Goal: Communication & Community: Answer question/provide support

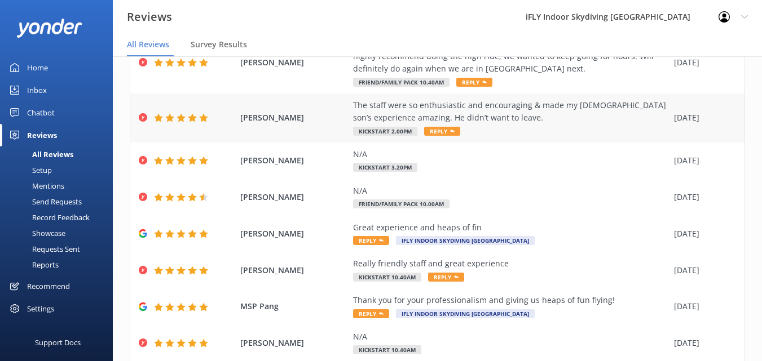
scroll to position [226, 0]
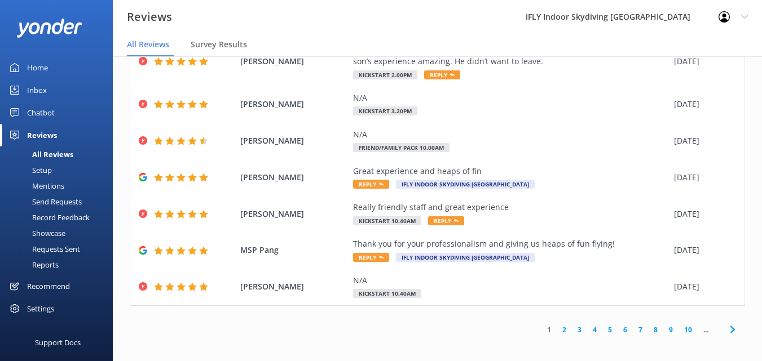
click at [52, 184] on div "Mentions" at bounding box center [36, 186] width 58 height 16
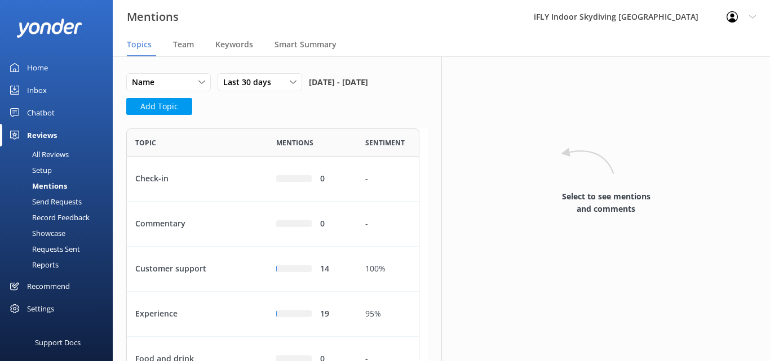
scroll to position [381, 285]
click at [288, 76] on div "Last 30 days" at bounding box center [259, 82] width 79 height 12
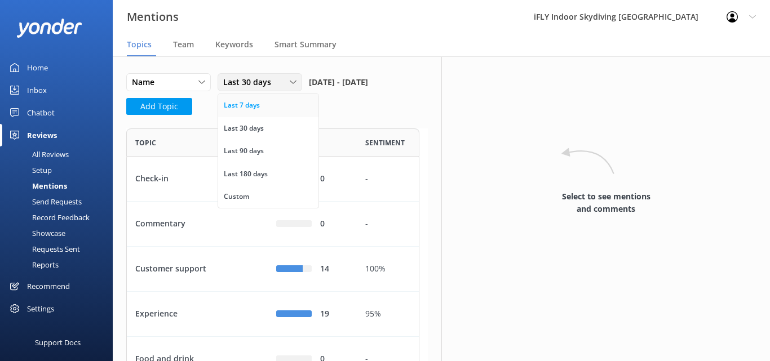
click at [274, 110] on link "Last 7 days" at bounding box center [268, 105] width 100 height 23
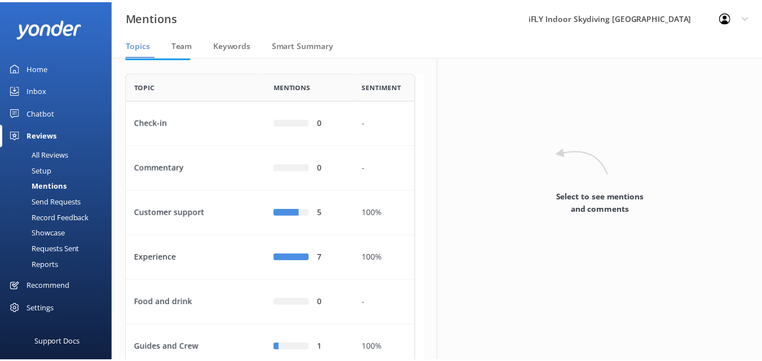
scroll to position [59, 0]
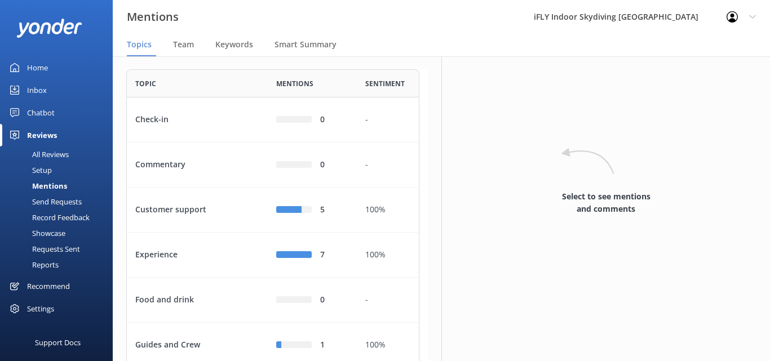
click at [42, 132] on div "Reviews" at bounding box center [42, 135] width 30 height 23
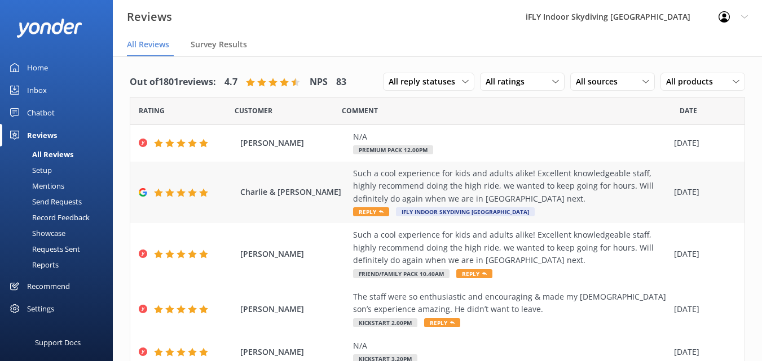
click at [461, 191] on div "Such a cool experience for kids and adults alike! Excellent knowledgeable staff…" at bounding box center [510, 186] width 315 height 38
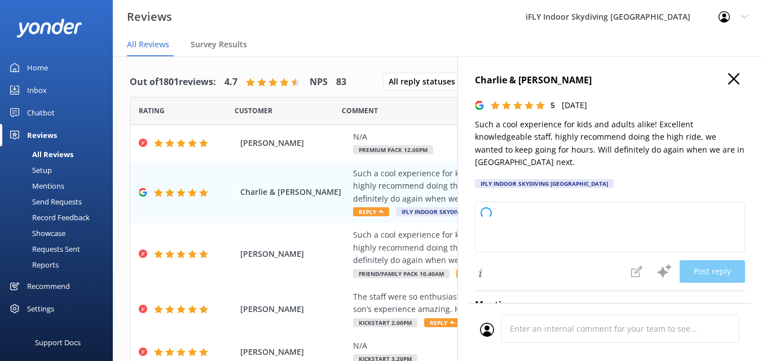
type textarea "Thank you so much for your fantastic review! We're thrilled to hear you and you…"
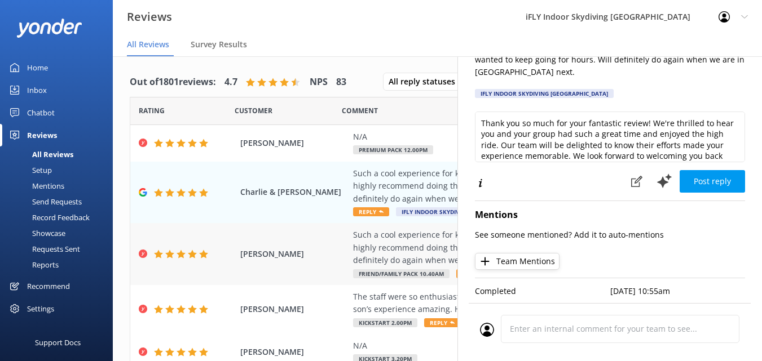
click at [388, 256] on div "Such a cool experience for kids and adults alike! Excellent knowledgeable staff…" at bounding box center [510, 248] width 315 height 38
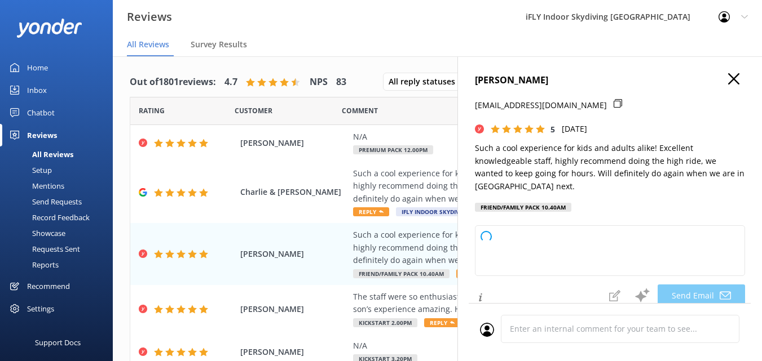
type textarea "Hi [PERSON_NAME], Thank you so much for your wonderful review! We're thrilled t…"
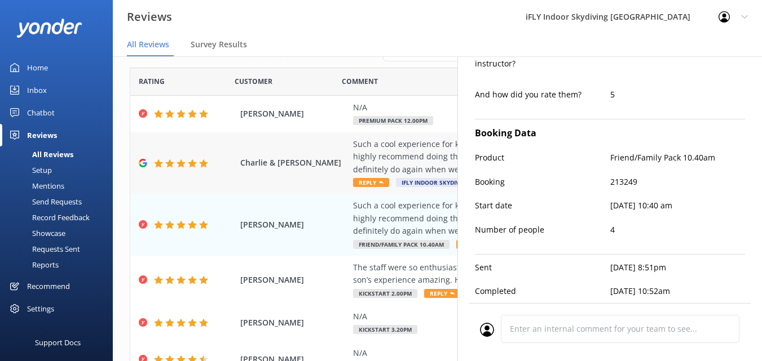
scroll to position [56, 0]
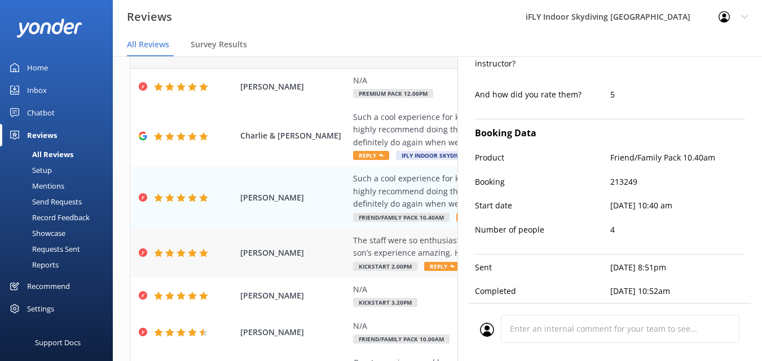
click at [422, 248] on div "The staff were so enthusiastic and encouraging & made my [DEMOGRAPHIC_DATA] son…" at bounding box center [510, 247] width 315 height 25
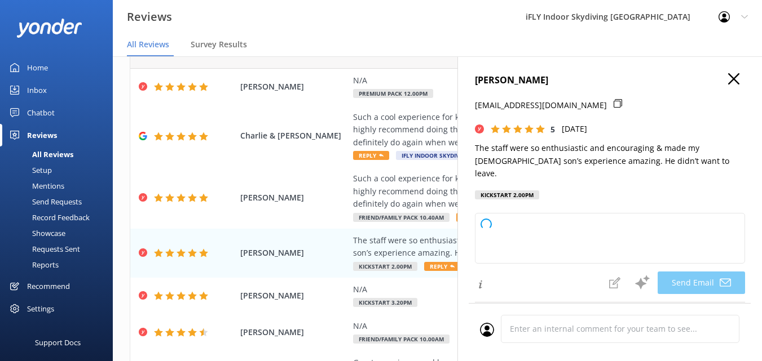
type textarea "Thank you so much, [PERSON_NAME]! We’re thrilled to hear your son had such a gr…"
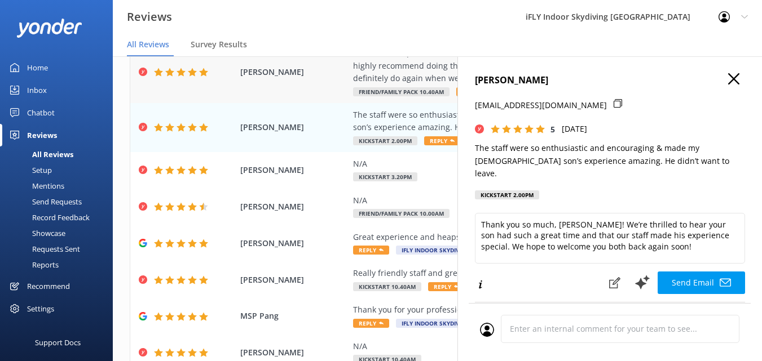
scroll to position [229, 0]
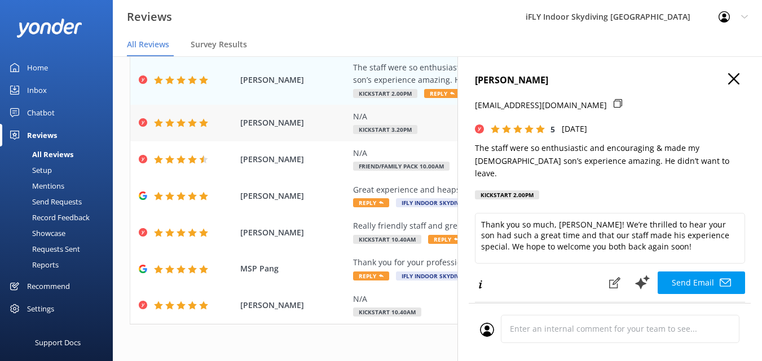
click at [379, 113] on div "N/A" at bounding box center [510, 117] width 315 height 12
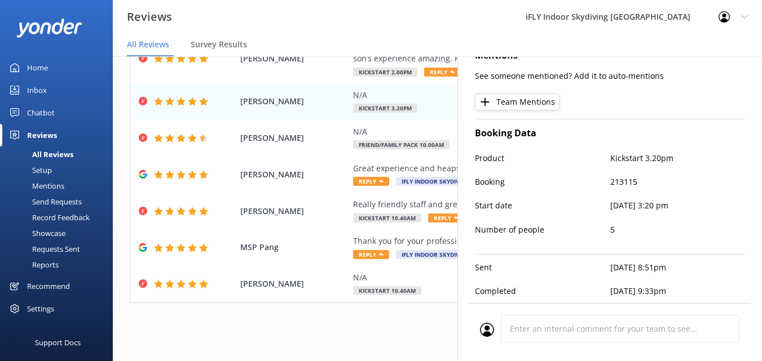
scroll to position [23, 0]
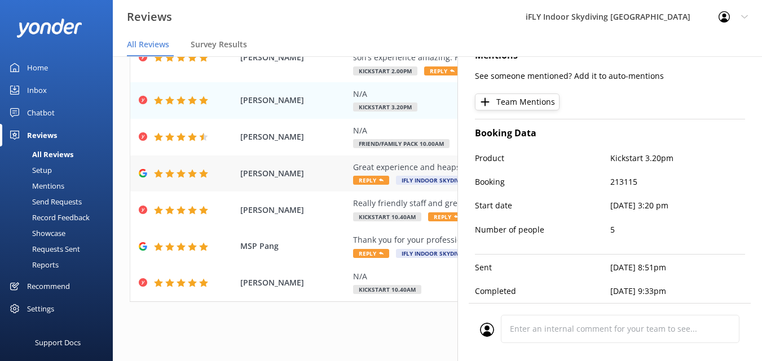
click at [400, 164] on div "Great experience and heaps of fin" at bounding box center [510, 167] width 315 height 12
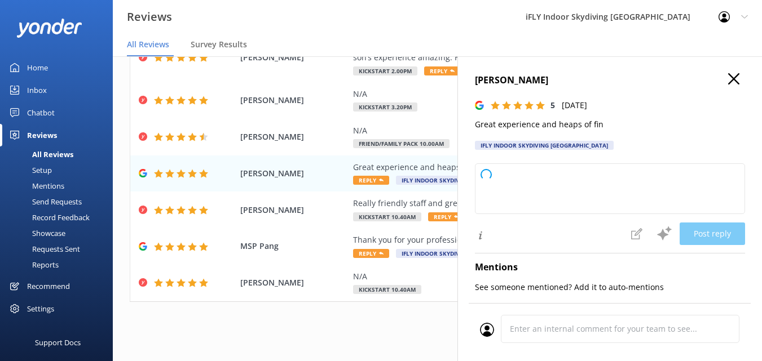
type textarea "Thank you so much for your fantastic review! We're thrilled you had a great exp…"
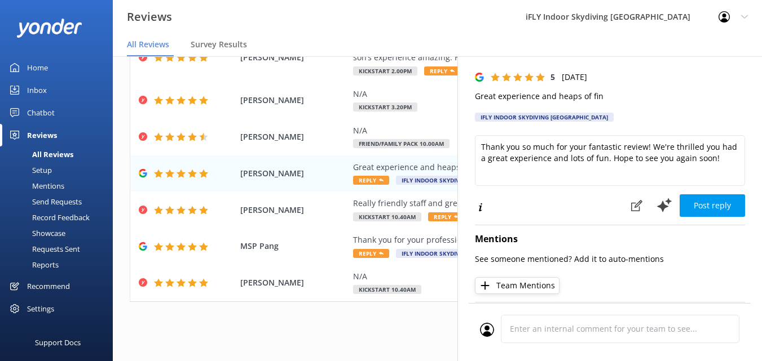
scroll to position [61, 0]
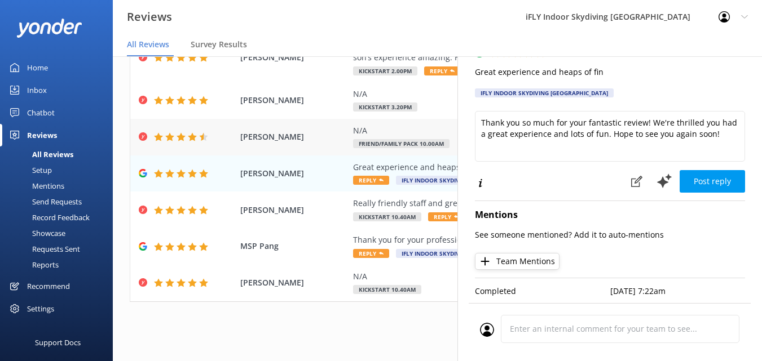
click at [412, 132] on div "N/A" at bounding box center [510, 131] width 315 height 12
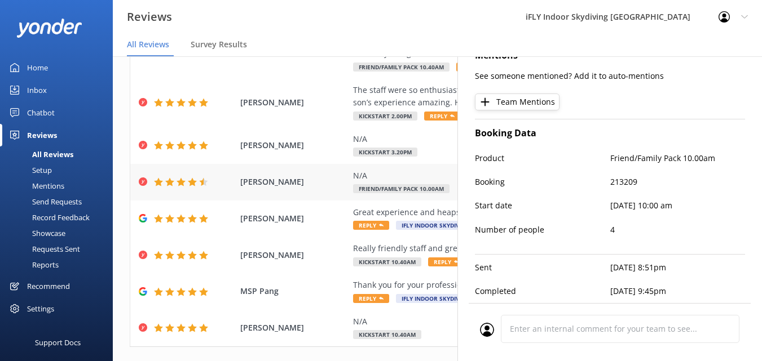
scroll to position [117, 0]
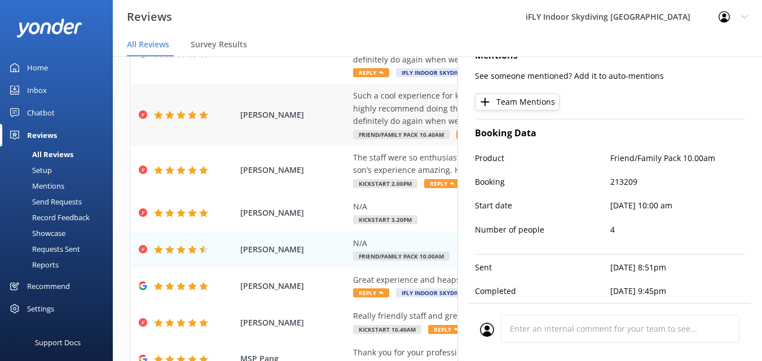
drag, startPoint x: 389, startPoint y: 112, endPoint x: 381, endPoint y: 113, distance: 8.1
click at [385, 113] on div "Such a cool experience for kids and adults alike! Excellent knowledgeable staff…" at bounding box center [510, 109] width 315 height 38
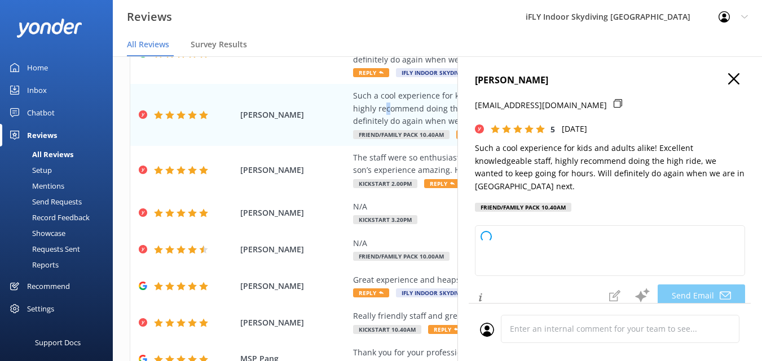
type textarea "Hi [PERSON_NAME], Thank you so much for your fantastic review! We're thrilled t…"
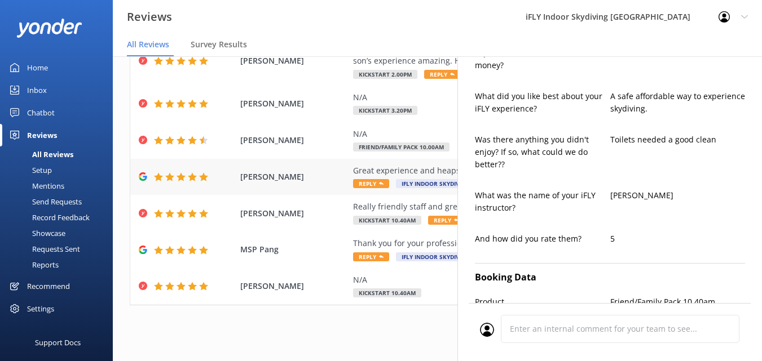
scroll to position [229, 0]
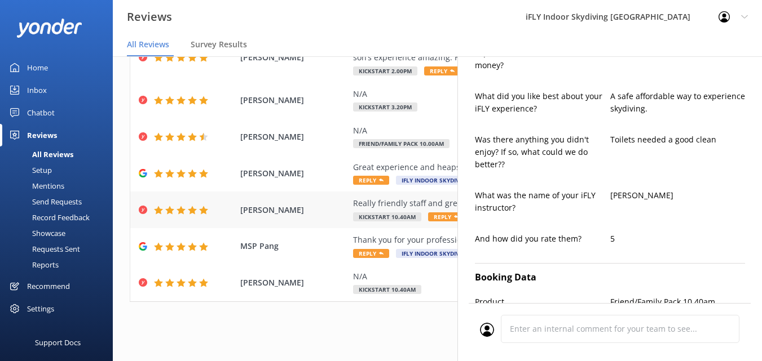
click at [401, 200] on div "Really friendly staff and great experience" at bounding box center [510, 203] width 315 height 12
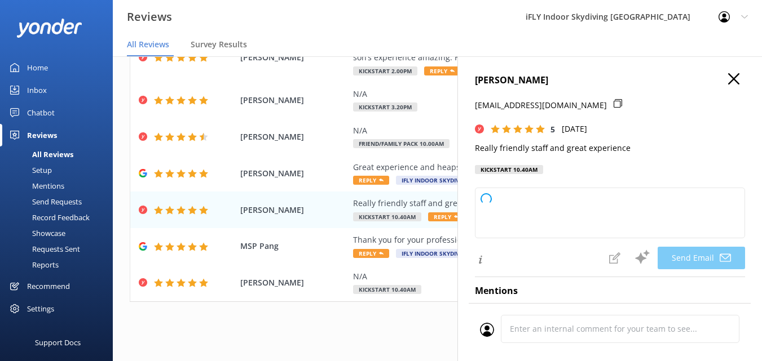
type textarea "Thank you so much, [PERSON_NAME]! We're delighted to hear you had a great exper…"
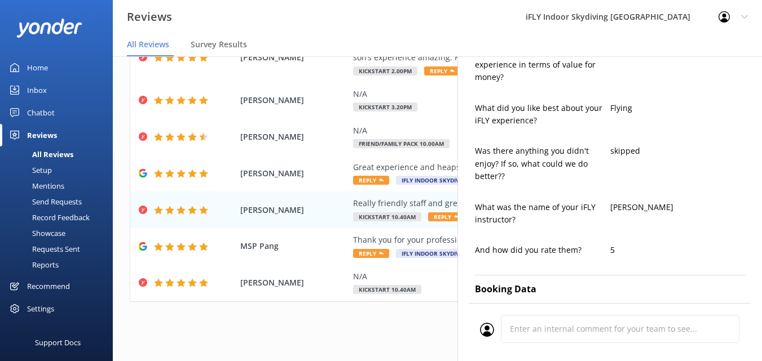
scroll to position [620, 0]
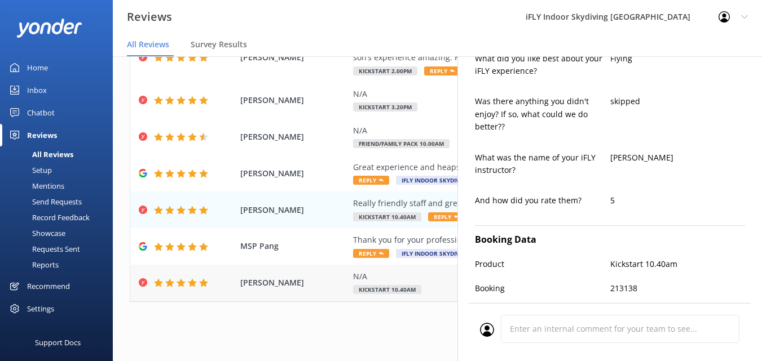
click at [404, 273] on div "N/A" at bounding box center [510, 277] width 315 height 12
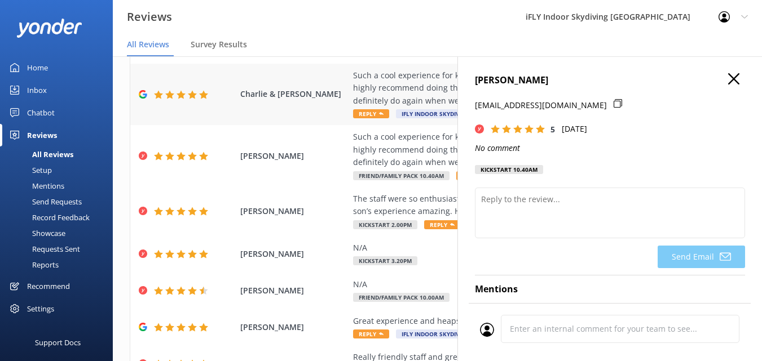
scroll to position [0, 0]
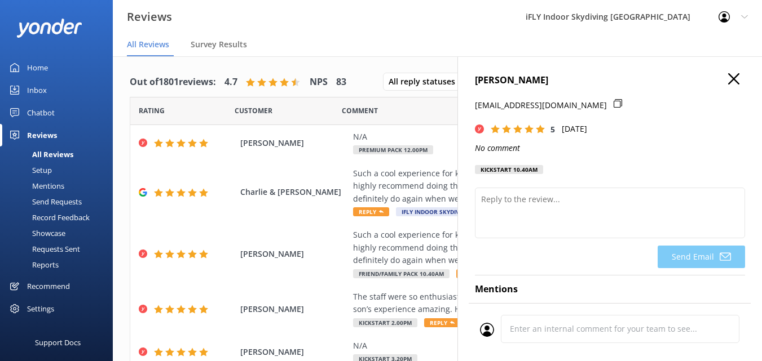
click at [728, 84] on icon at bounding box center [733, 78] width 11 height 11
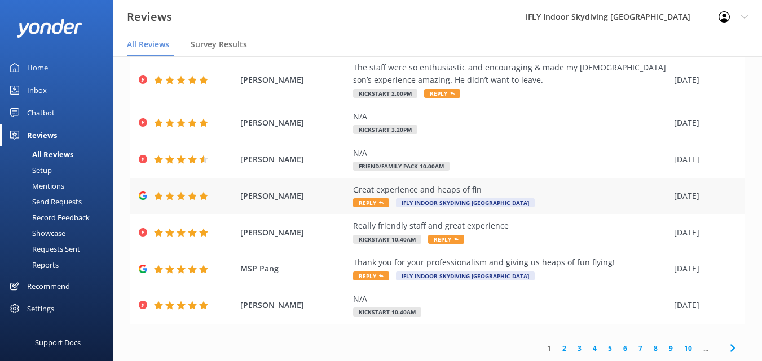
scroll to position [23, 0]
